Goal: Task Accomplishment & Management: Use online tool/utility

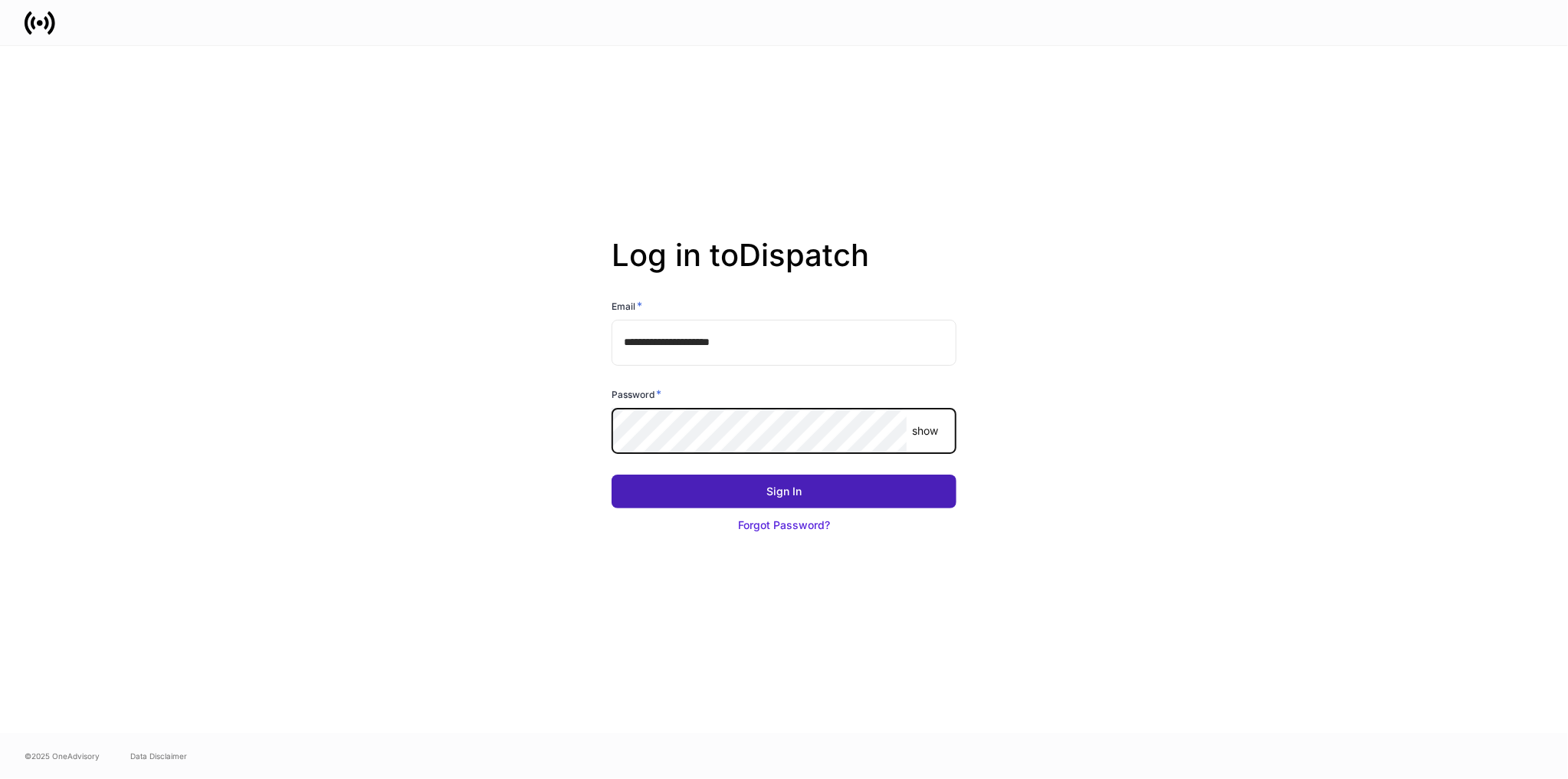
click at [785, 494] on div "Sign In" at bounding box center [784, 491] width 35 height 15
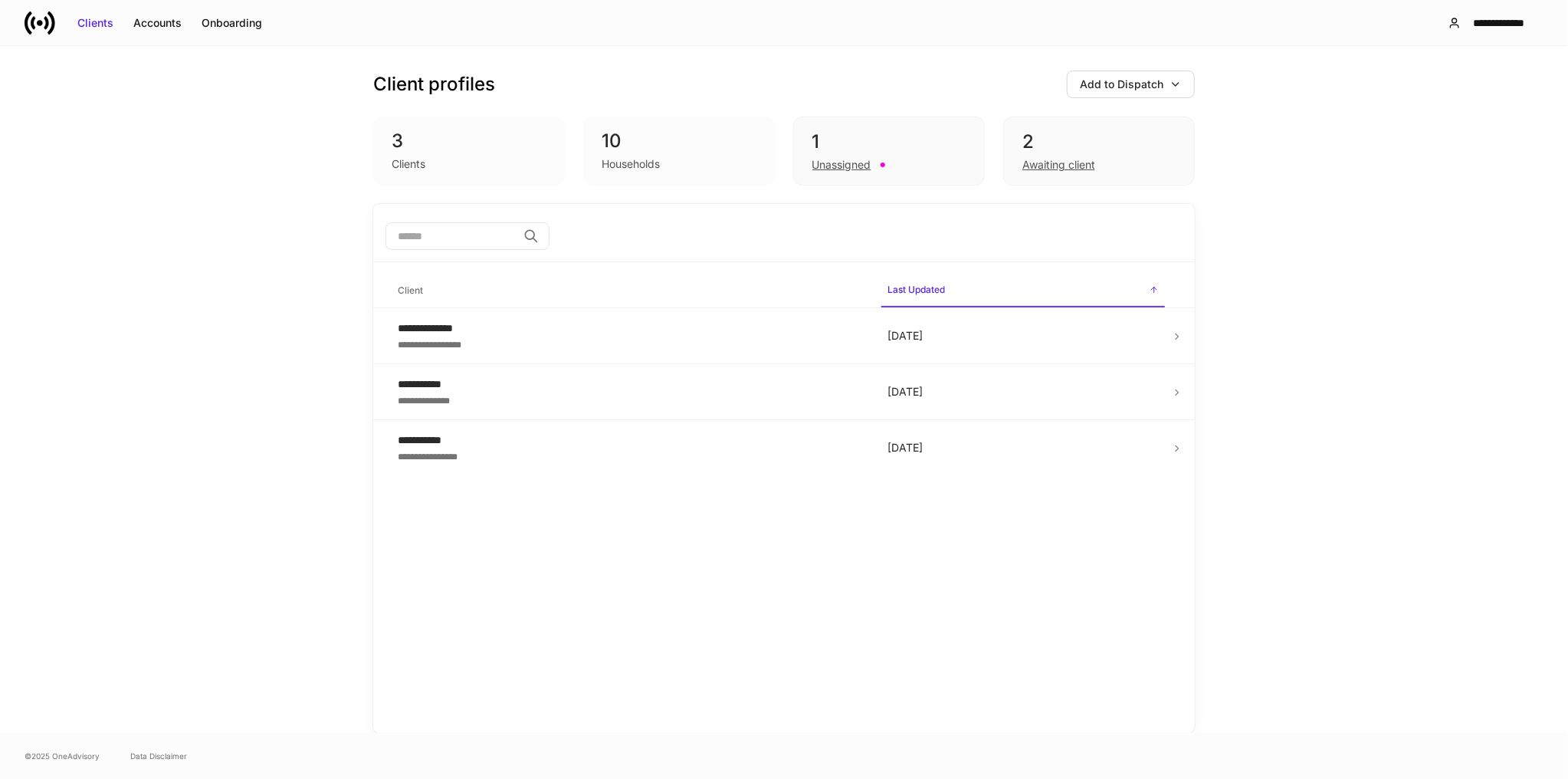
click at [41, 226] on div "**********" at bounding box center [784, 390] width 1568 height 687
click at [241, 24] on div "Onboarding" at bounding box center [231, 22] width 61 height 15
click at [157, 24] on div "Accounts" at bounding box center [157, 22] width 49 height 15
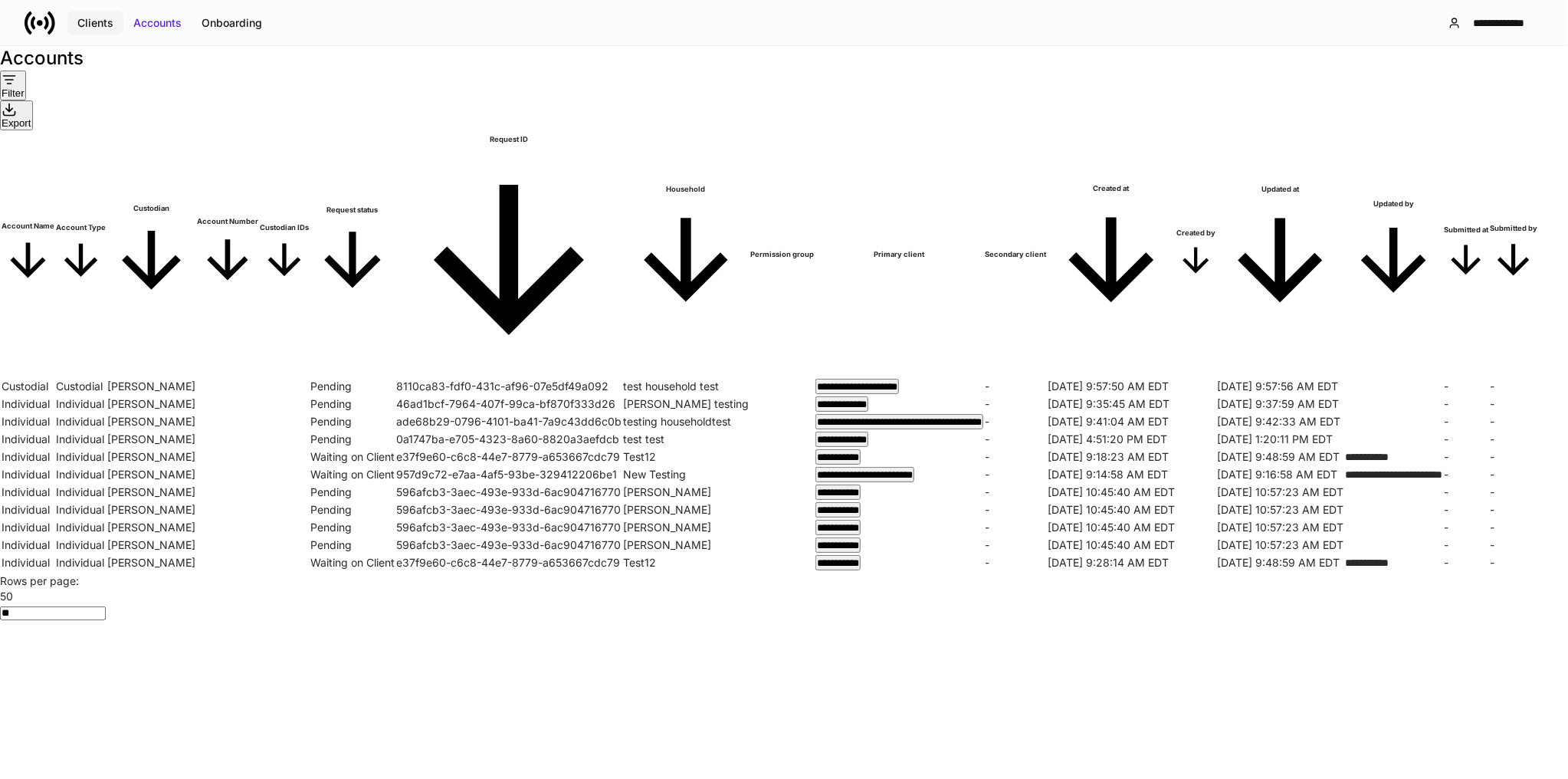
click at [95, 24] on div "Clients" at bounding box center [95, 22] width 36 height 15
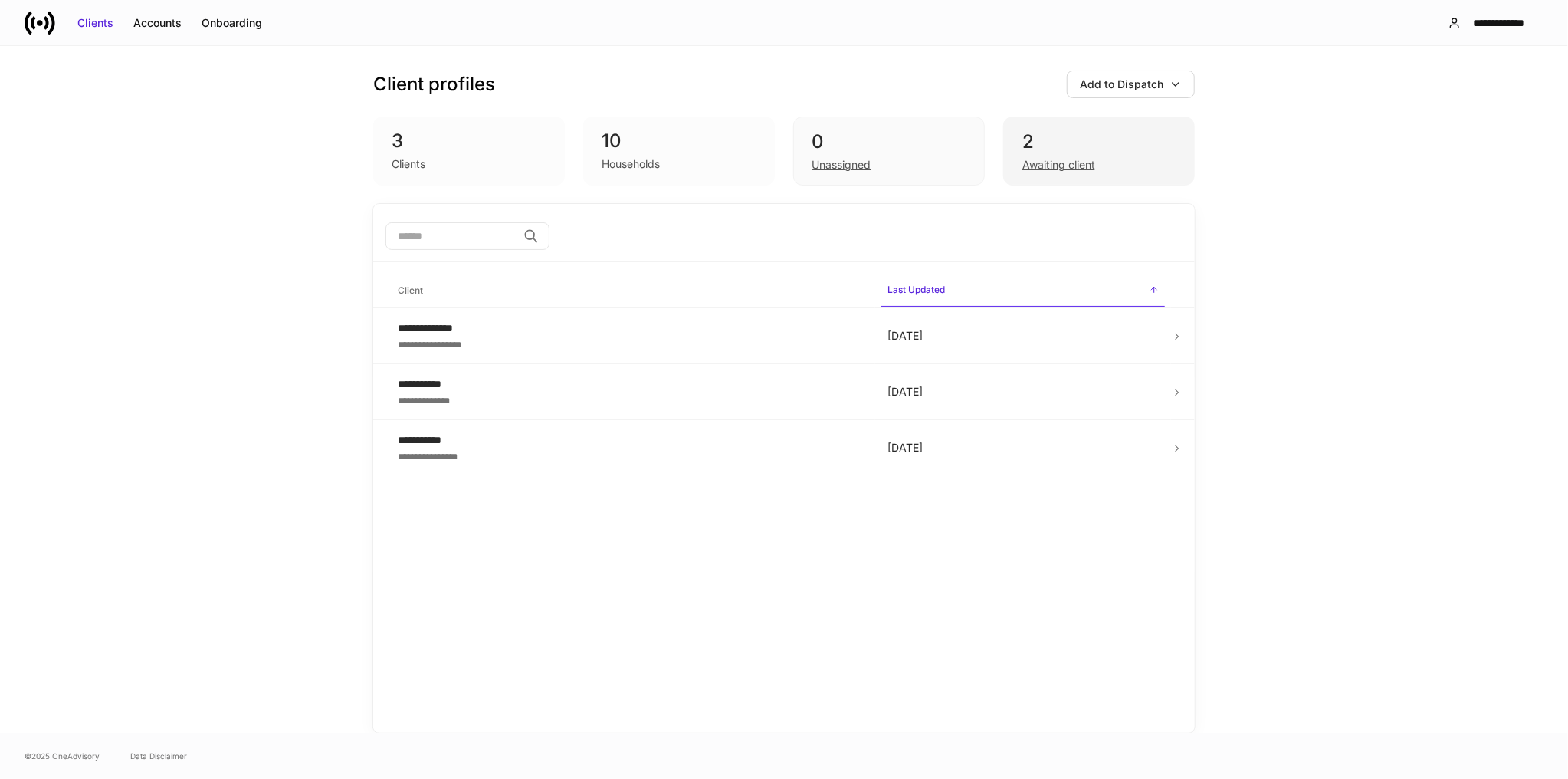
click at [1057, 144] on div "2" at bounding box center [1099, 142] width 154 height 25
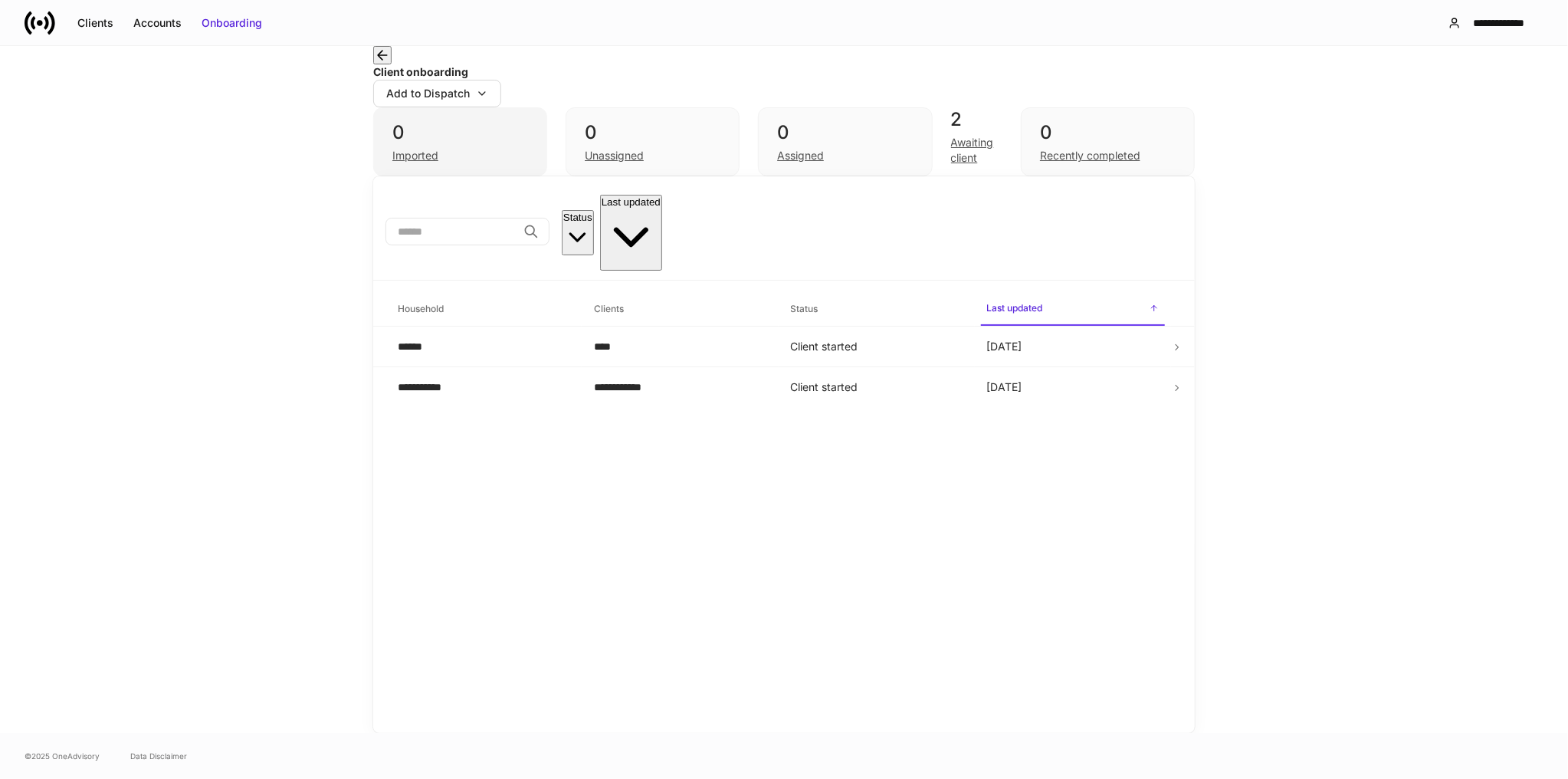
click at [467, 141] on div "0" at bounding box center [460, 132] width 136 height 25
